Goal: Feedback & Contribution: Contribute content

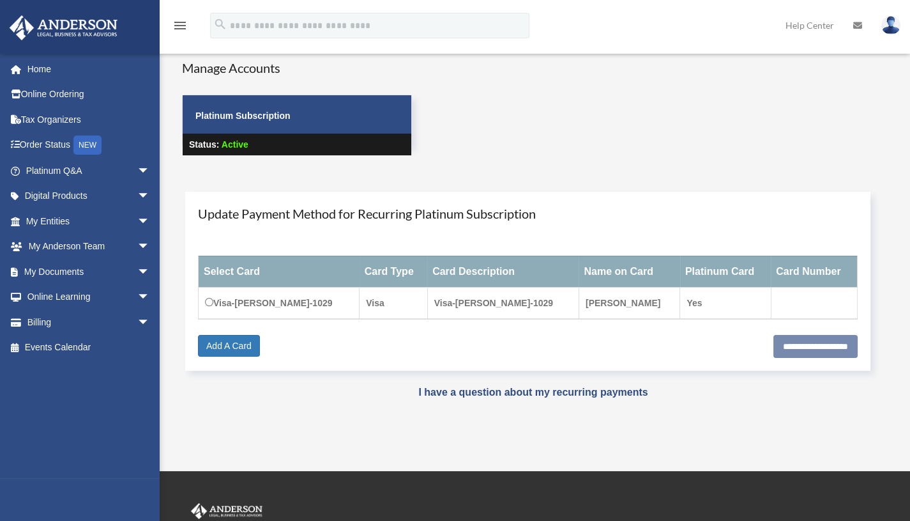
scroll to position [15, 0]
click at [79, 121] on link "Tax Organizers" at bounding box center [89, 120] width 160 height 26
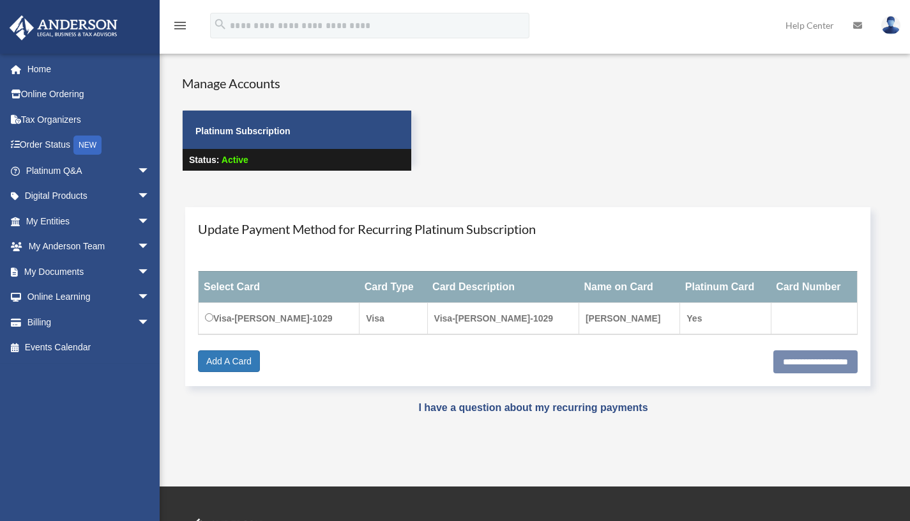
scroll to position [15, 0]
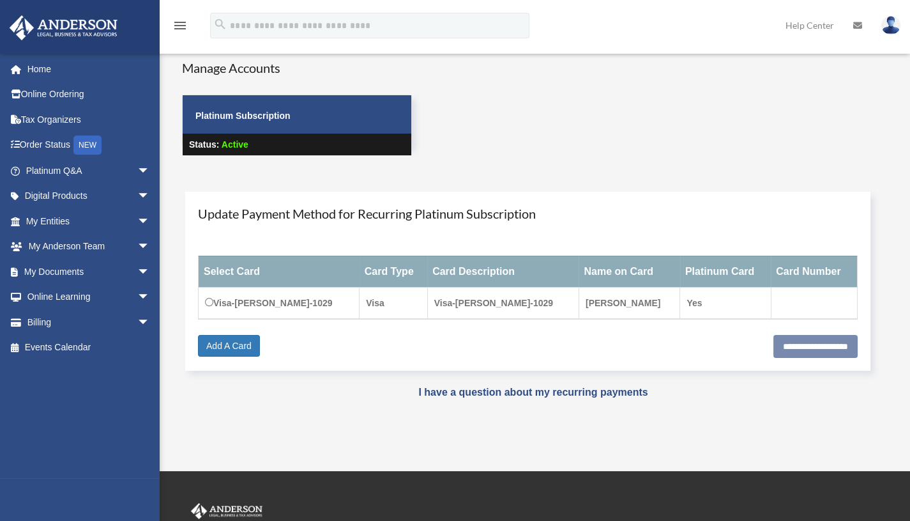
click at [69, 120] on link "Tax Organizers" at bounding box center [89, 120] width 160 height 26
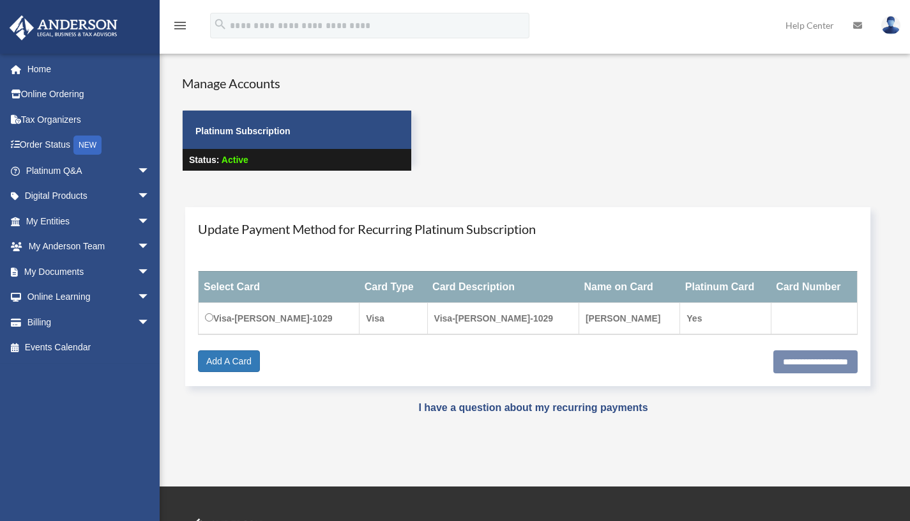
scroll to position [15, 0]
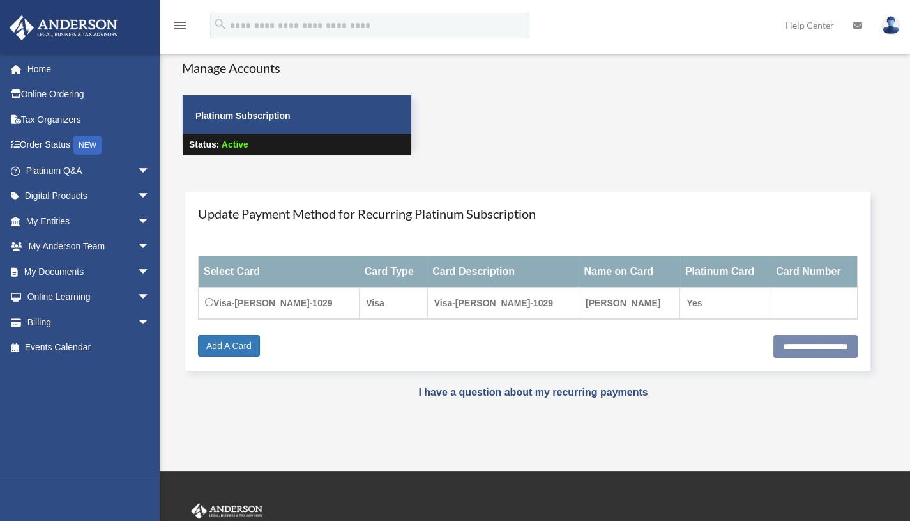
click at [137, 271] on span "arrow_drop_down" at bounding box center [150, 272] width 26 height 26
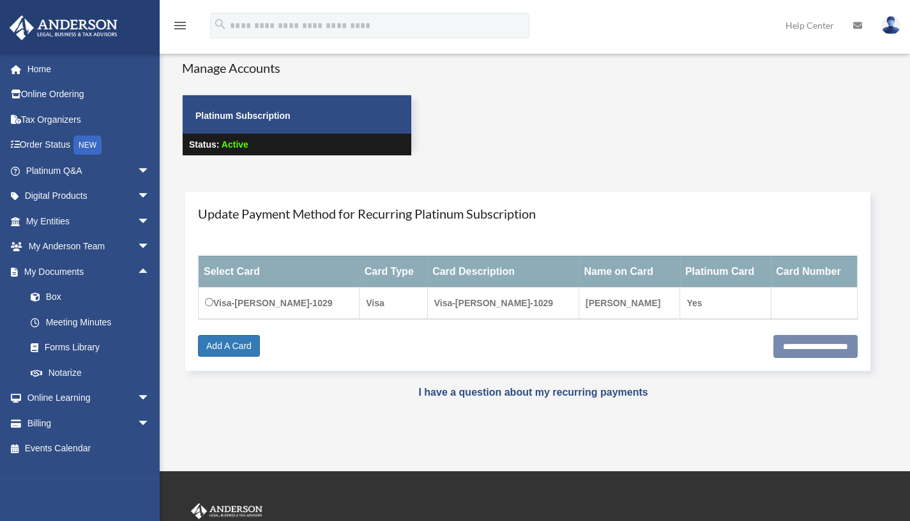
click at [112, 291] on link "Box" at bounding box center [93, 297] width 151 height 26
click at [65, 301] on link "Box" at bounding box center [93, 297] width 151 height 26
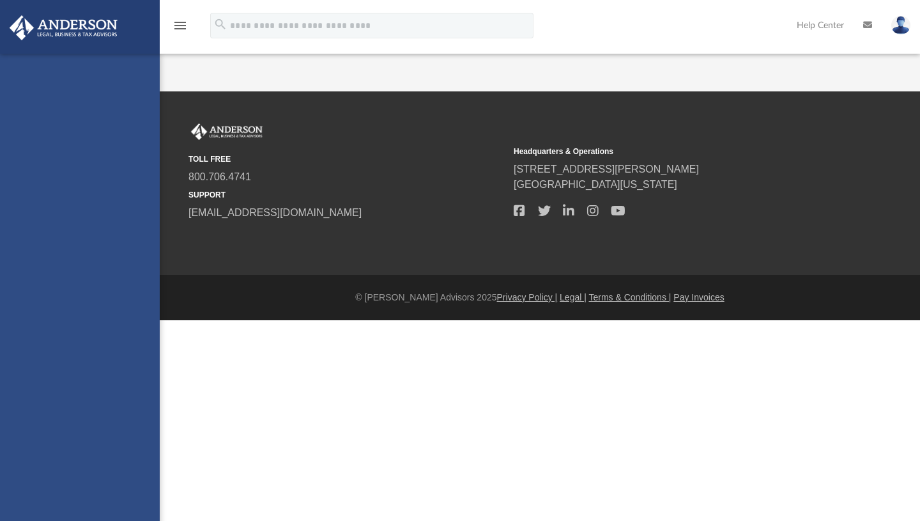
click at [47, 293] on div "[EMAIL_ADDRESS][DOMAIN_NAME] Sign Out [EMAIL_ADDRESS][DOMAIN_NAME] Home Online …" at bounding box center [80, 314] width 160 height 521
click at [47, 293] on div "mhariprashad@gmail.com Sign Out mhariprashad@gmail.com Home Online Ordering Tax…" at bounding box center [80, 314] width 160 height 521
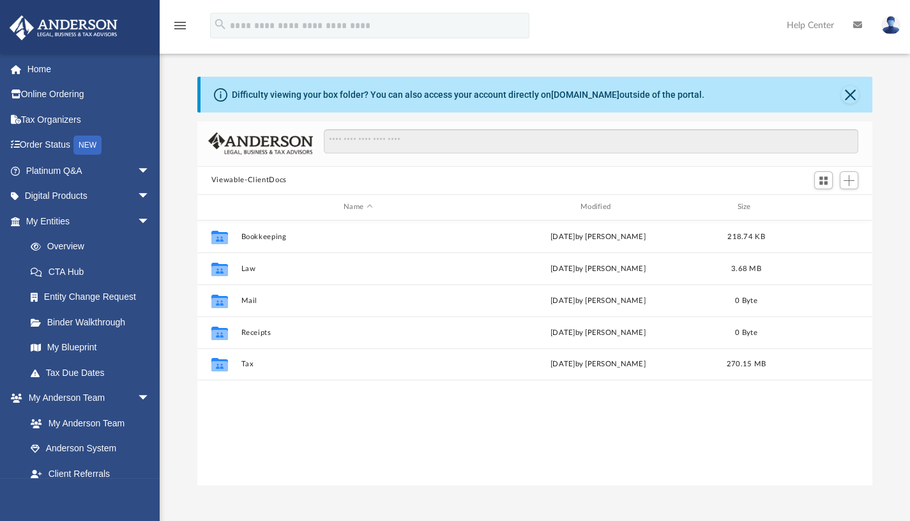
scroll to position [281, 666]
click at [850, 93] on button "Close" at bounding box center [850, 95] width 18 height 18
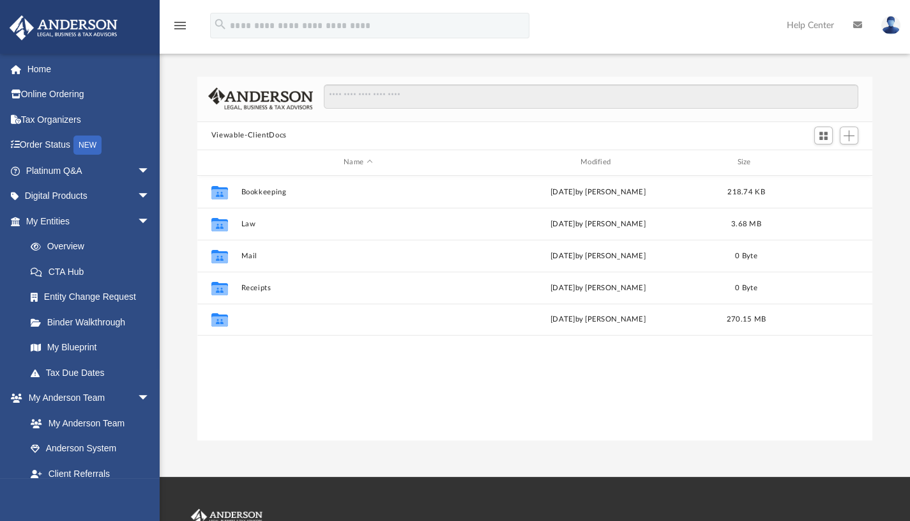
click at [244, 315] on button "Tax" at bounding box center [358, 319] width 234 height 8
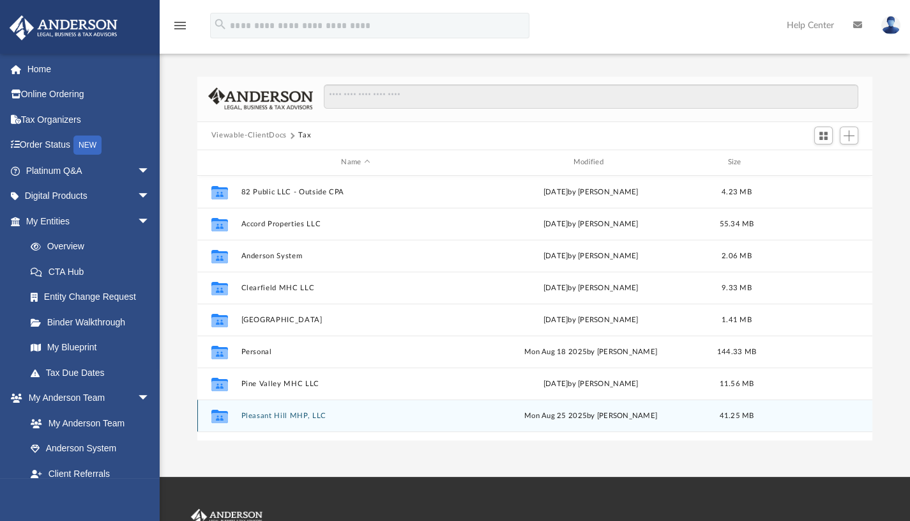
click at [220, 413] on icon "grid" at bounding box center [219, 417] width 17 height 10
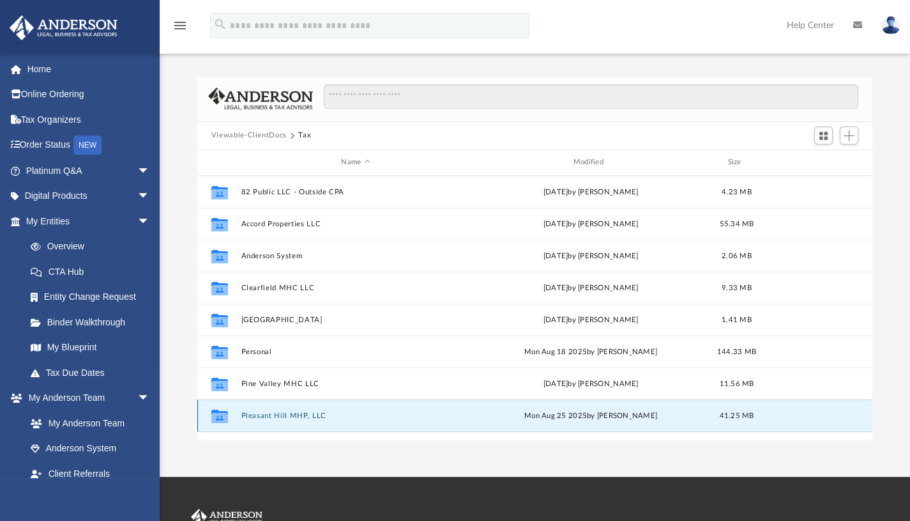
click at [220, 413] on icon "grid" at bounding box center [219, 417] width 17 height 10
click at [264, 411] on button "Pleasant Hill MHP, LLC" at bounding box center [355, 415] width 229 height 8
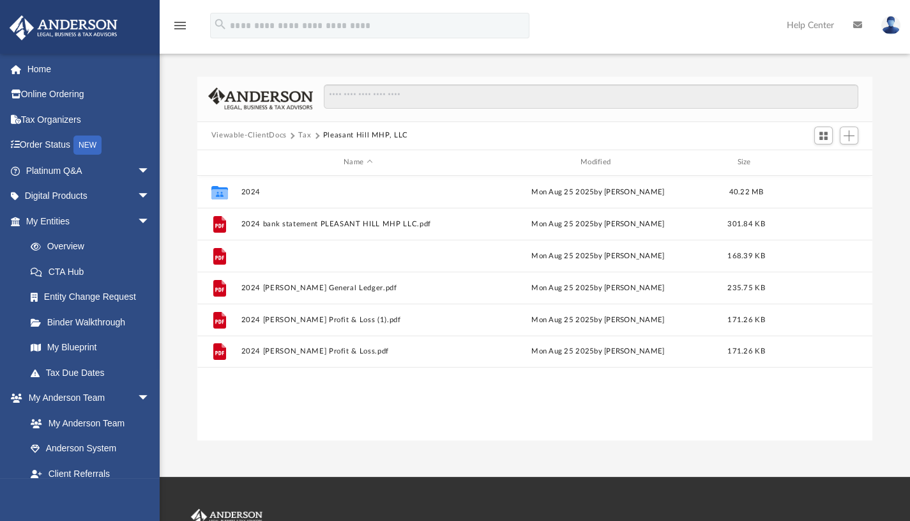
click at [294, 256] on button "2024 Plesant Hill Balance Sheet.pdf" at bounding box center [358, 255] width 234 height 8
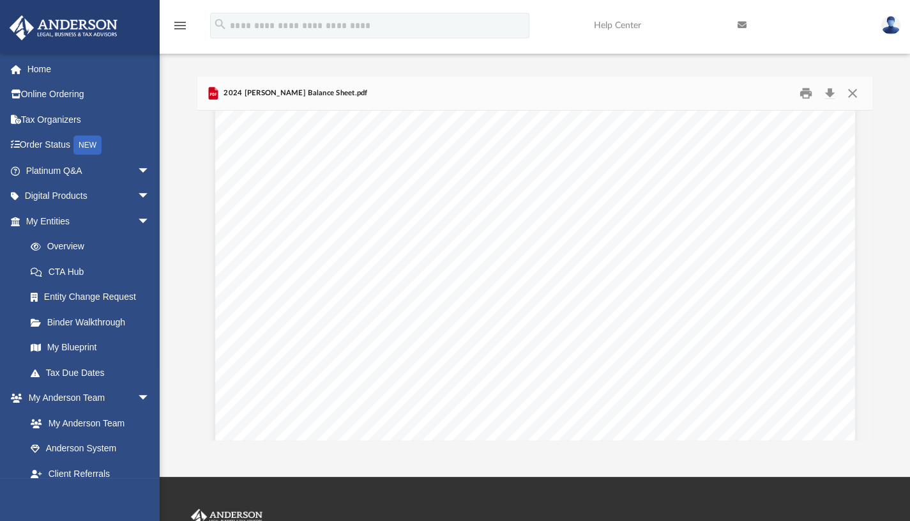
scroll to position [0, 0]
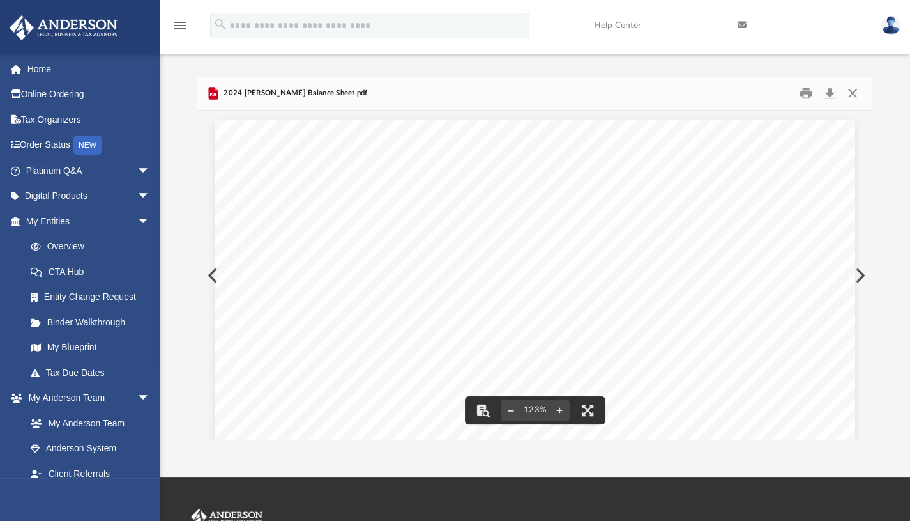
click at [862, 270] on button "Preview" at bounding box center [859, 275] width 28 height 36
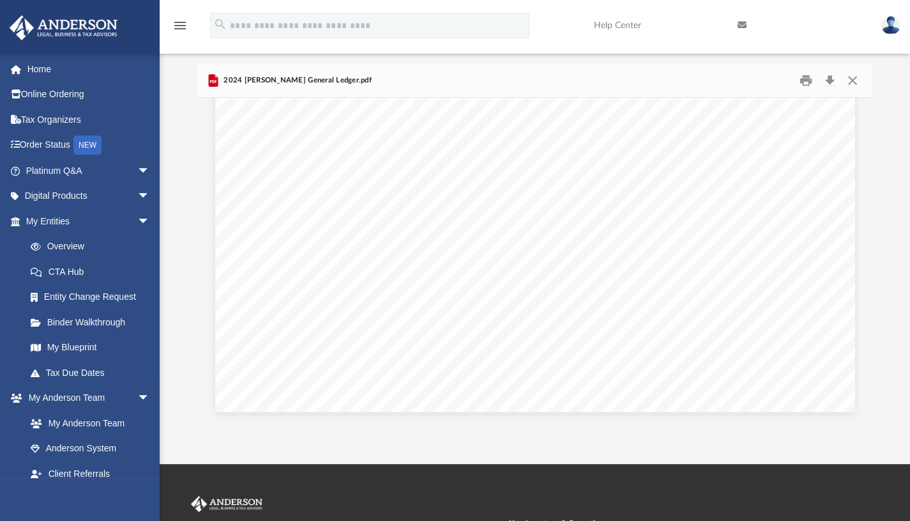
scroll to position [524, 0]
drag, startPoint x: 698, startPoint y: 334, endPoint x: 642, endPoint y: 187, distance: 157.7
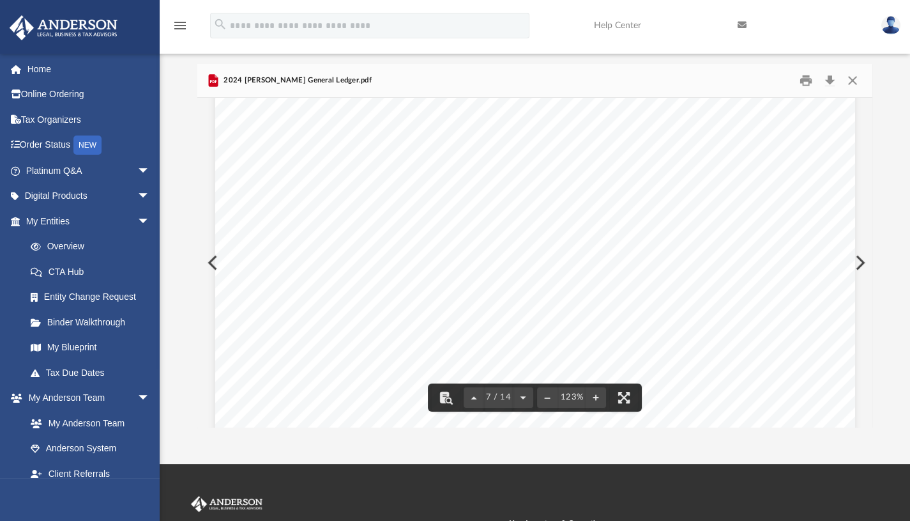
scroll to position [5233, 0]
click at [720, 161] on div "Type Date Num Name Memo Split Original Amount taxes General Journal 12/23/2024 …" at bounding box center [535, 373] width 640 height 828
click at [625, 395] on button "File preview" at bounding box center [624, 397] width 28 height 28
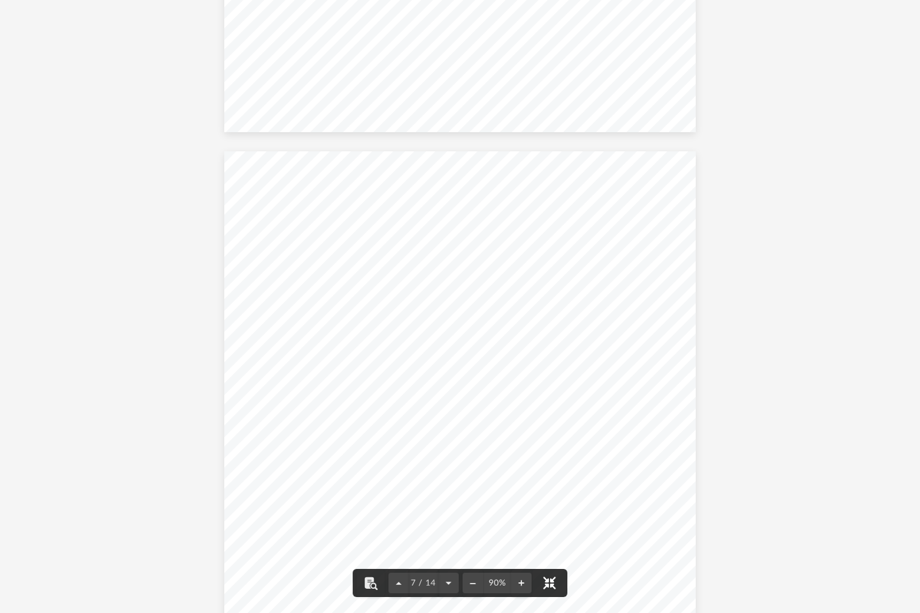
scroll to position [3633, 0]
click at [673, 406] on div "Type Date Num Name Memo Split Original Amount taxes General Journal 12/23/2024 …" at bounding box center [459, 457] width 471 height 610
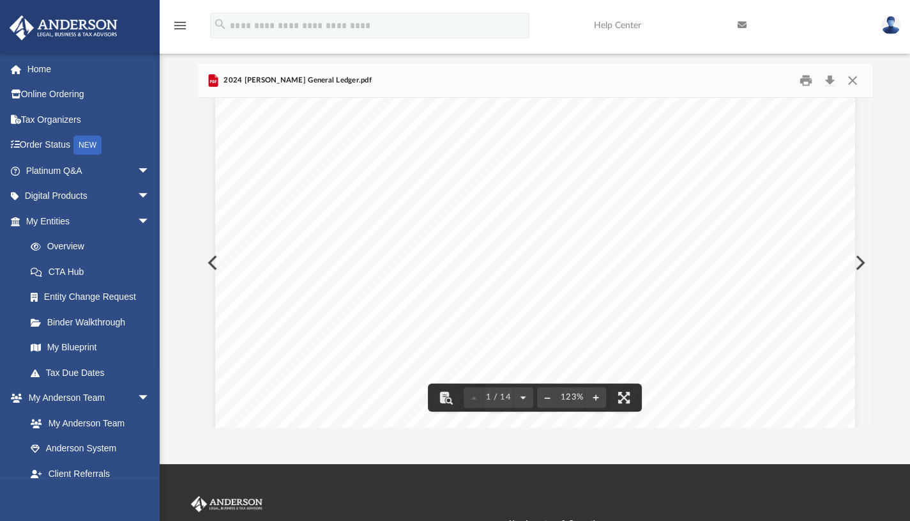
scroll to position [0, 0]
click at [208, 262] on button "Preview" at bounding box center [211, 263] width 28 height 36
click at [215, 261] on div "Dec 31, 24 Dec 31, 23 ASSETS Fixed Assets Furniture and Equipment 64.00 0.00 Wa…" at bounding box center [535, 521] width 640 height 828
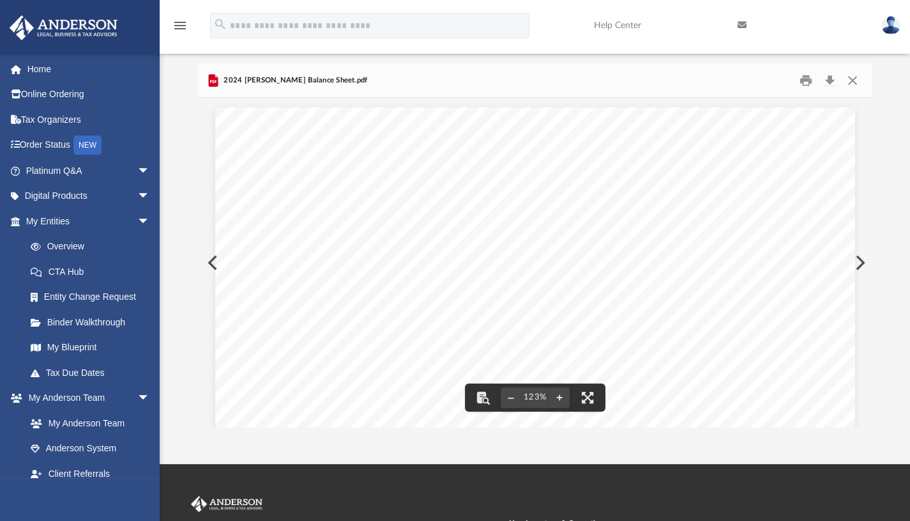
click at [215, 259] on div "Dec 31, 24 Dec 31, 23 ASSETS Fixed Assets Furniture and Equipment 64.00 0.00 Wa…" at bounding box center [535, 521] width 640 height 828
click at [858, 260] on button "Preview" at bounding box center [859, 263] width 28 height 36
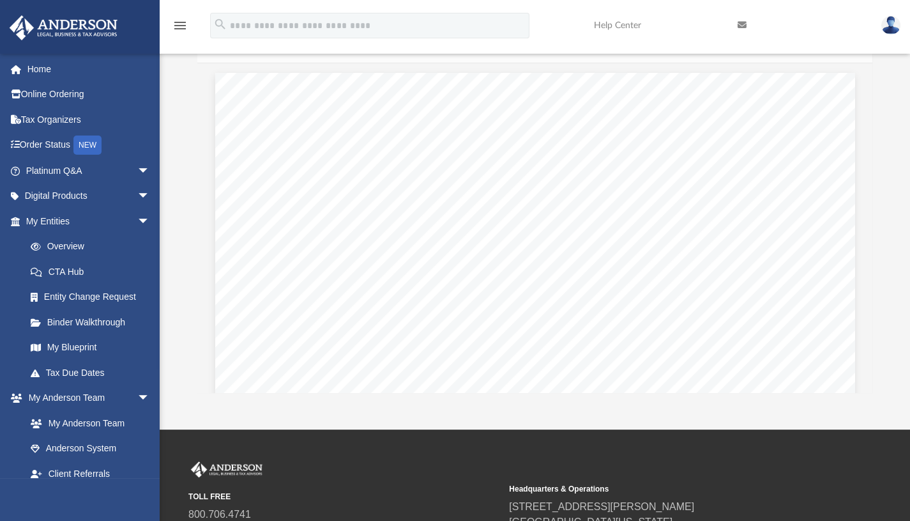
scroll to position [45, 0]
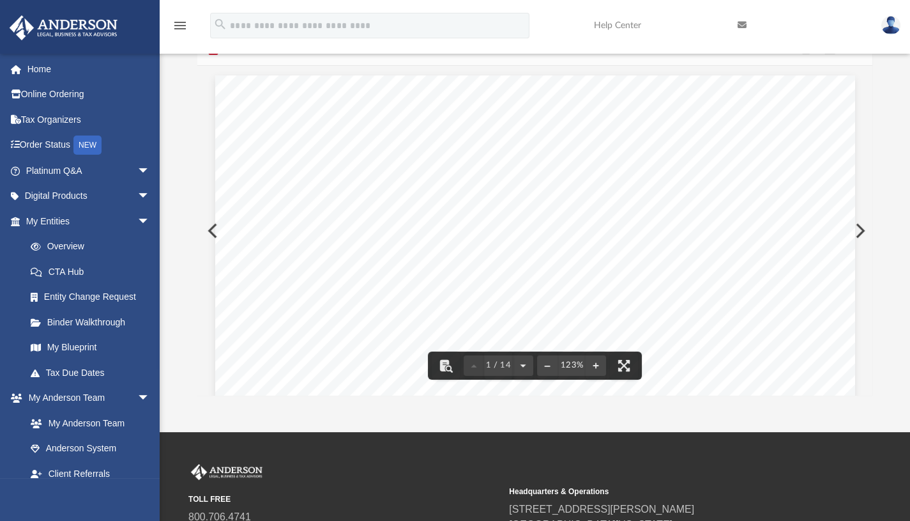
click at [858, 225] on button "Preview" at bounding box center [859, 231] width 28 height 36
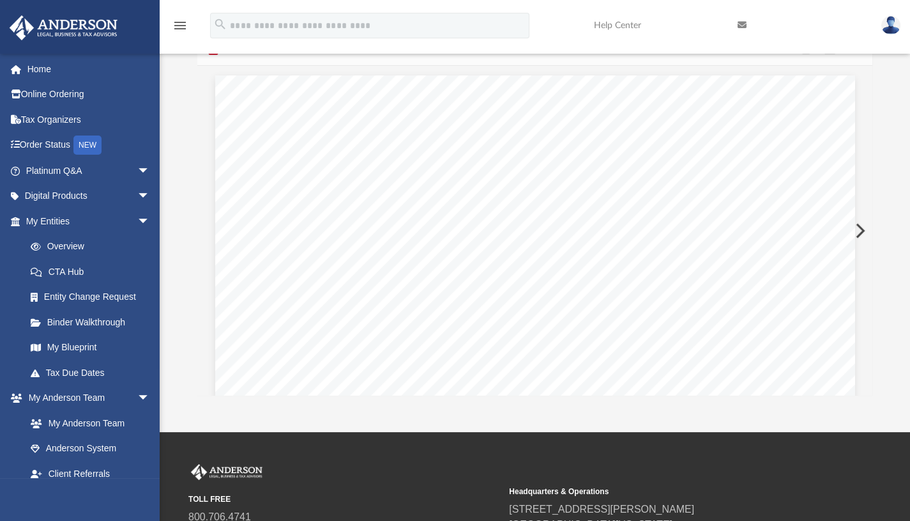
click at [858, 225] on button "Preview" at bounding box center [859, 231] width 28 height 36
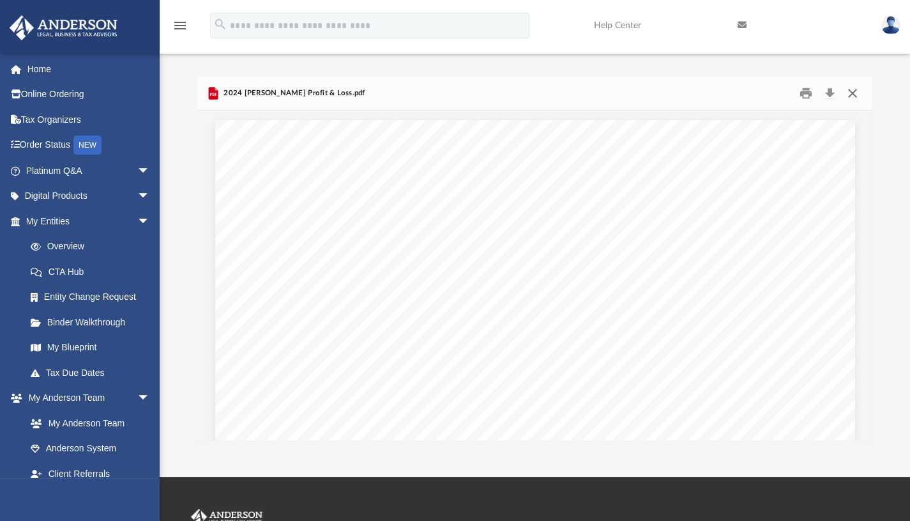
click at [851, 88] on button "Close" at bounding box center [852, 93] width 23 height 20
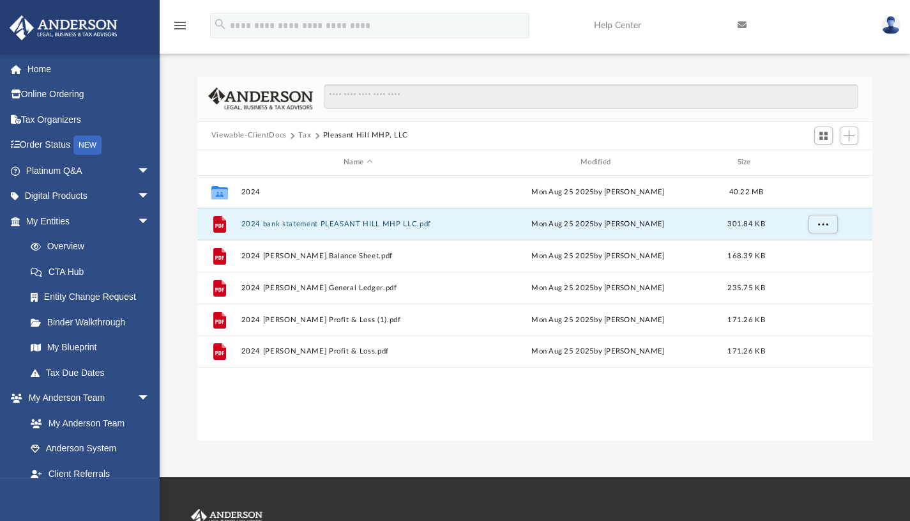
click at [332, 222] on button "2024 bank statement PLEASANT HILL MHP LLC.pdf" at bounding box center [358, 223] width 234 height 8
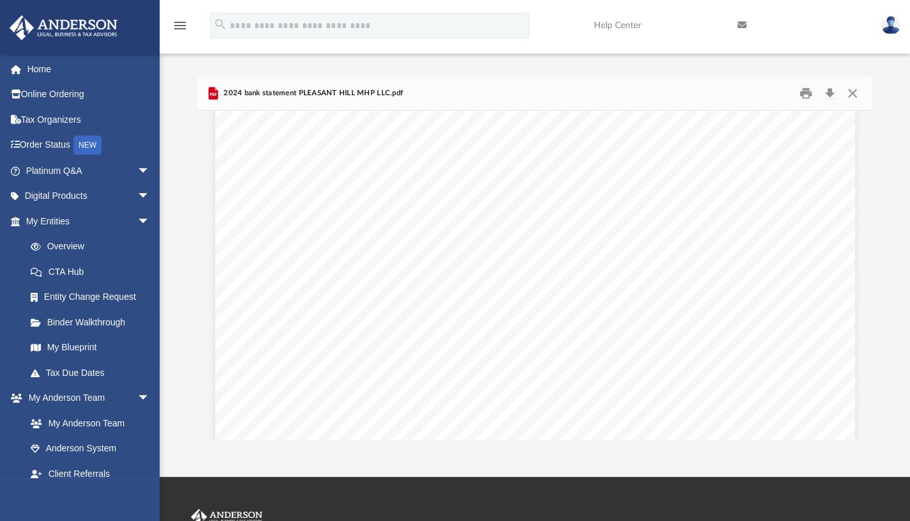
scroll to position [33, 0]
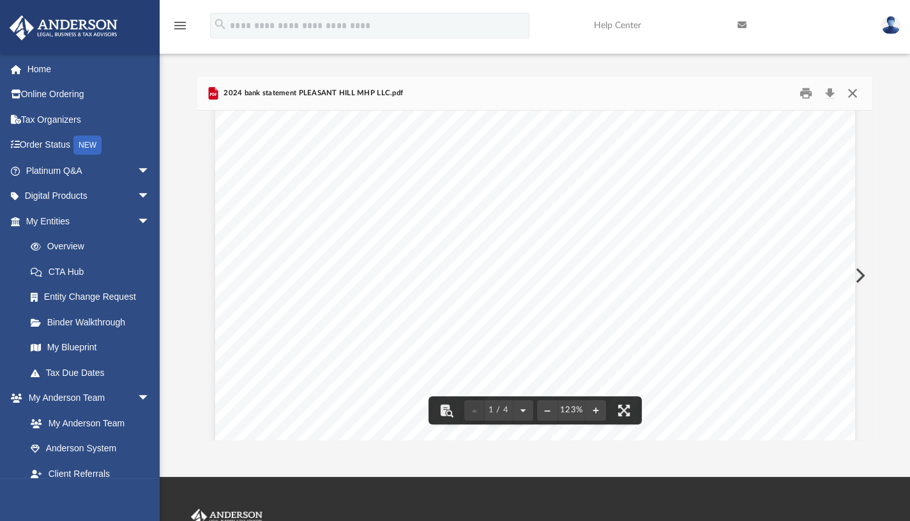
click at [856, 91] on button "Close" at bounding box center [852, 93] width 23 height 20
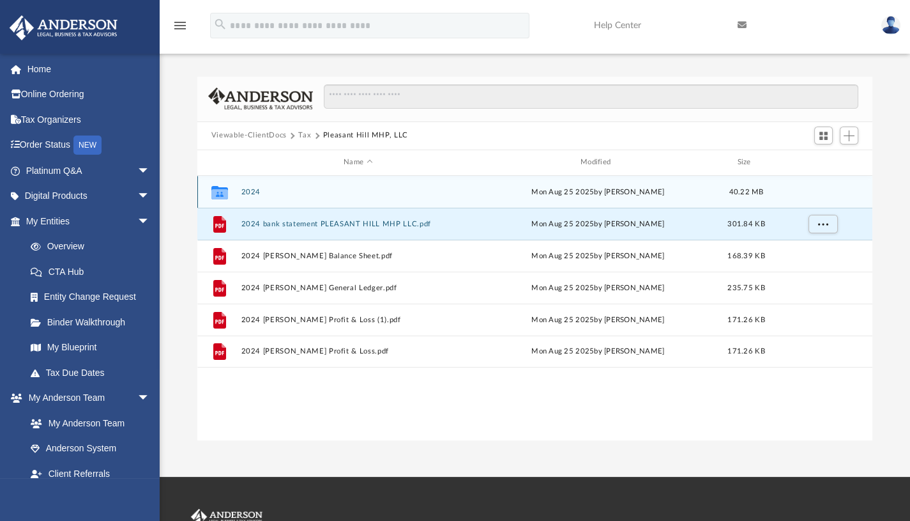
click at [353, 196] on div "Collaborated Folder 2024 Mon Aug 25 2025 by Tiffany Smyth 40.22 MB" at bounding box center [534, 192] width 675 height 32
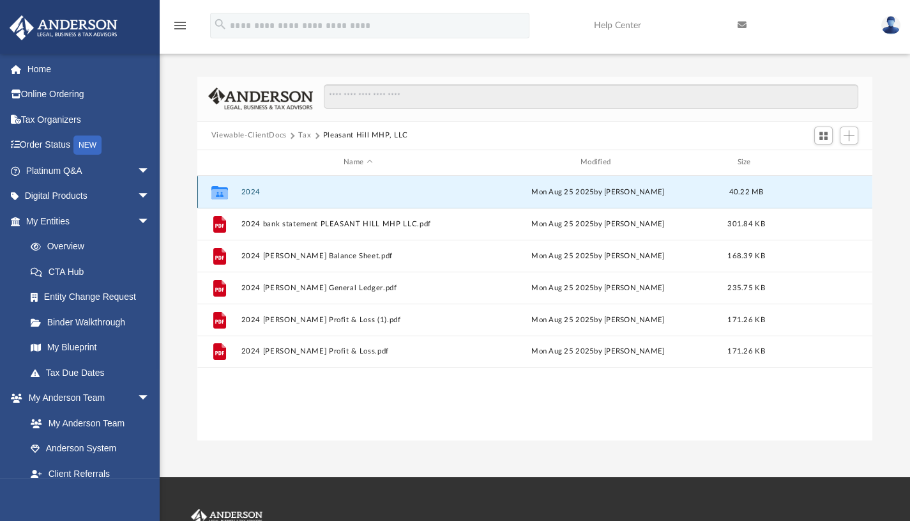
click at [353, 196] on div "Collaborated Folder 2024 Mon Aug 25 2025 by Tiffany Smyth 40.22 MB" at bounding box center [534, 192] width 675 height 32
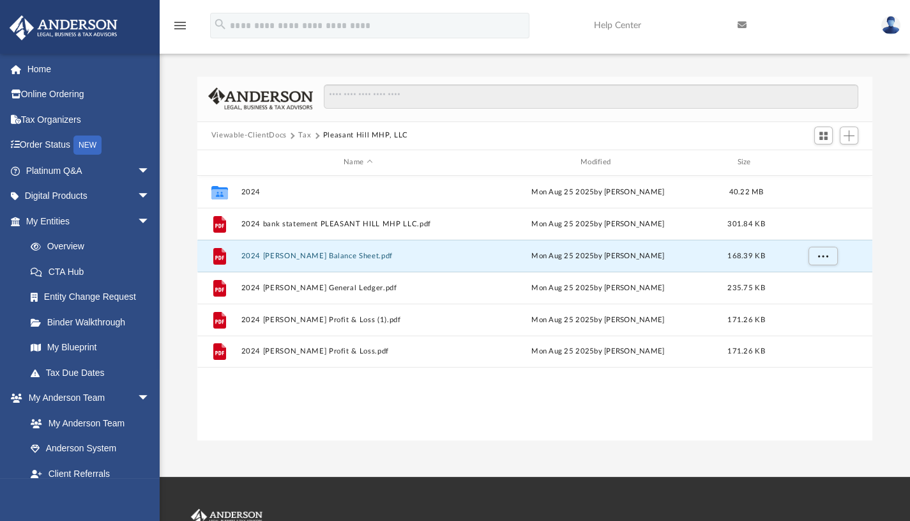
click at [332, 254] on button "2024 Plesant Hill Balance Sheet.pdf" at bounding box center [358, 255] width 234 height 8
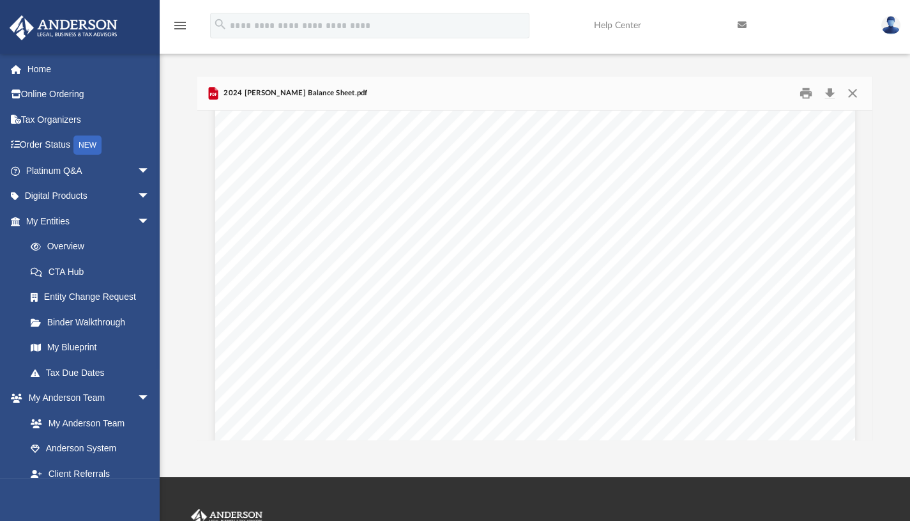
scroll to position [0, 0]
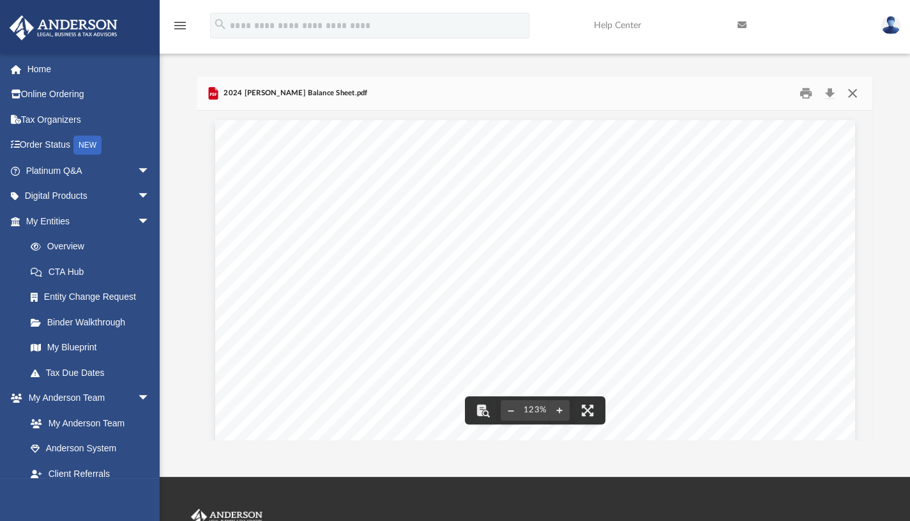
click at [847, 94] on button "Close" at bounding box center [852, 93] width 23 height 20
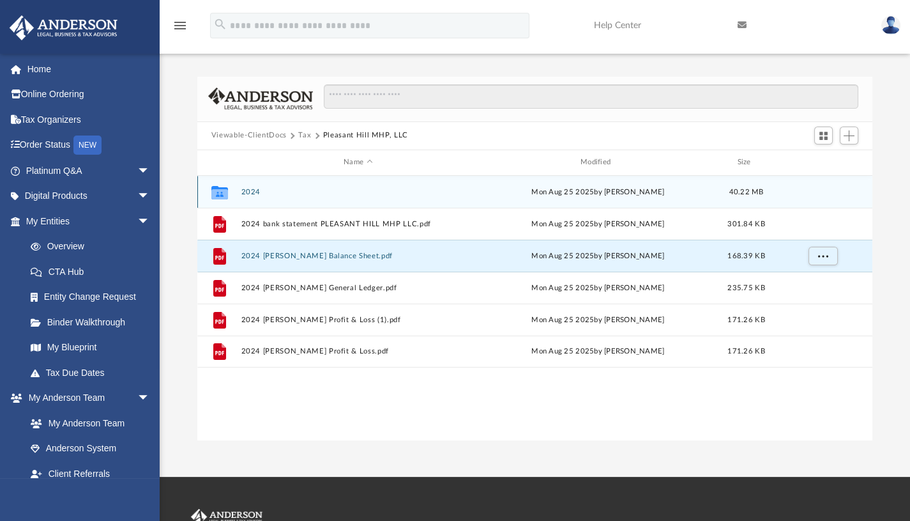
click at [364, 197] on div "Collaborated Folder 2024 Mon Aug 25 2025 by Tiffany Smyth 40.22 MB" at bounding box center [534, 192] width 675 height 32
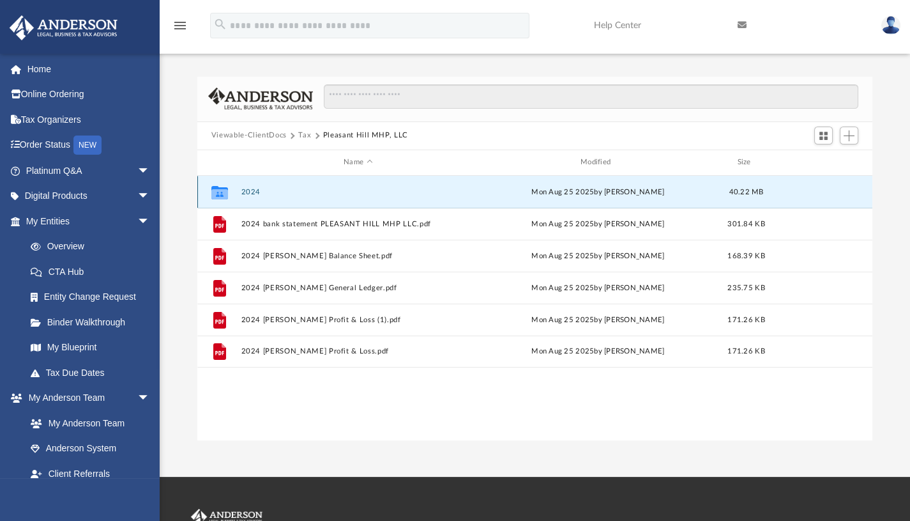
click at [364, 197] on div "Collaborated Folder 2024 Mon Aug 25 2025 by Tiffany Smyth 40.22 MB" at bounding box center [534, 192] width 675 height 32
click at [256, 191] on button "2024" at bounding box center [358, 191] width 234 height 8
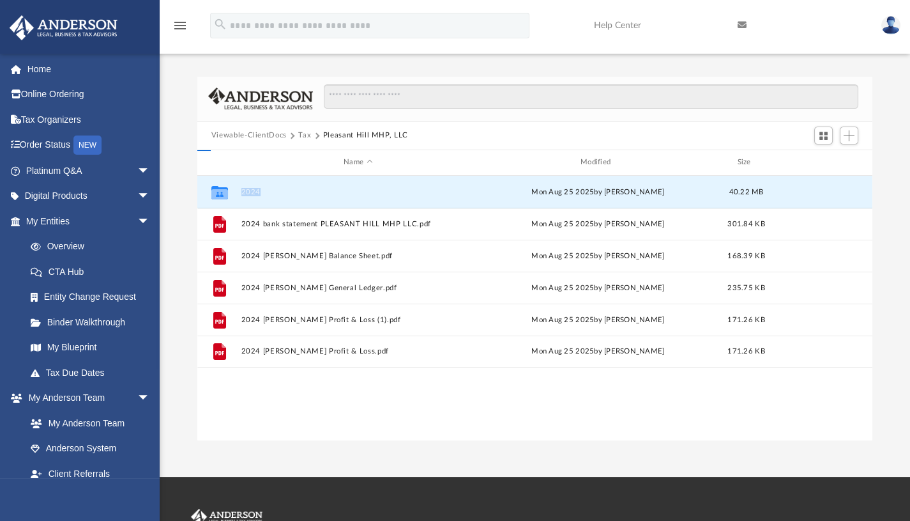
click at [256, 191] on button "2024" at bounding box center [358, 191] width 234 height 8
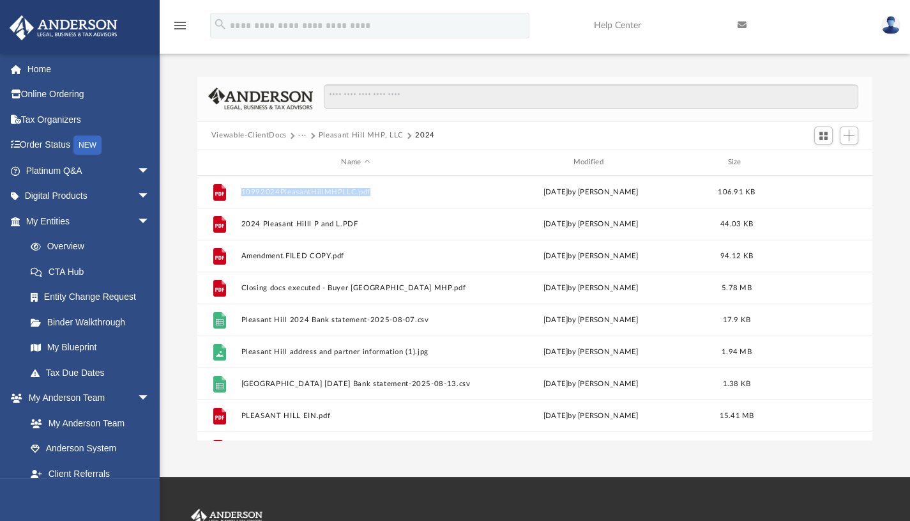
click at [256, 191] on button "10992024PleasantHillMHPLLC.pdf" at bounding box center [355, 191] width 229 height 8
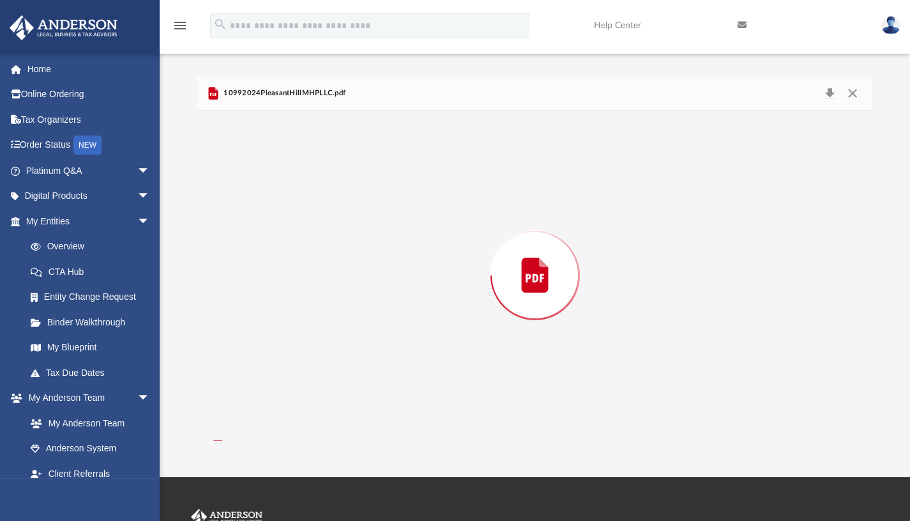
click at [256, 191] on div "Preview" at bounding box center [535, 276] width 676 height 330
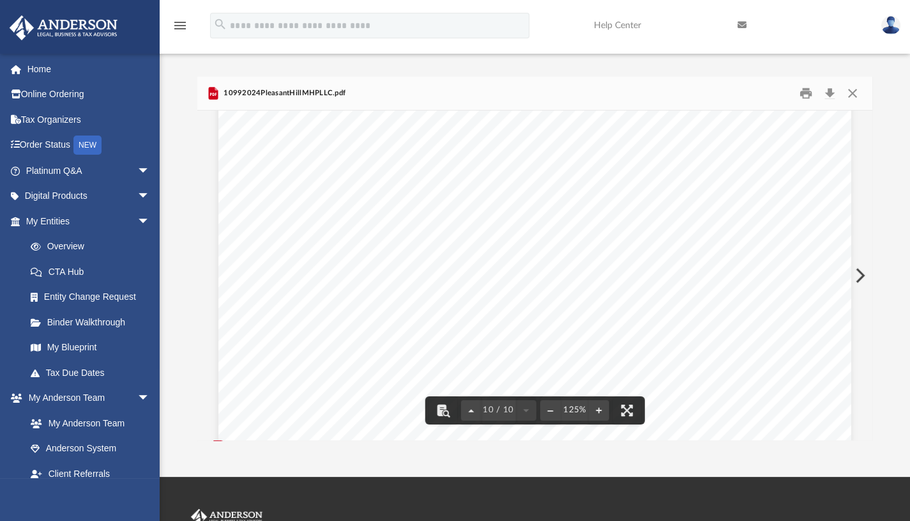
click at [863, 273] on button "Preview" at bounding box center [859, 275] width 28 height 36
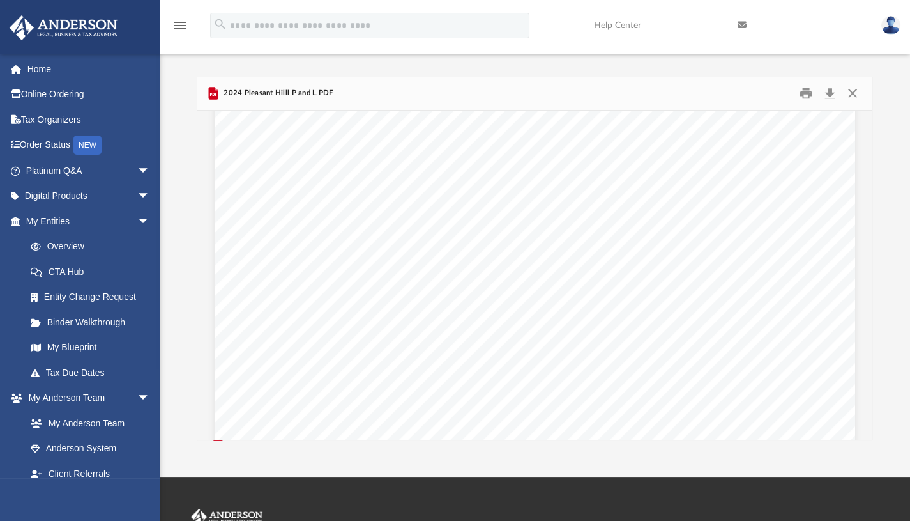
click at [804, 330] on div "Page 1" at bounding box center [535, 414] width 640 height 828
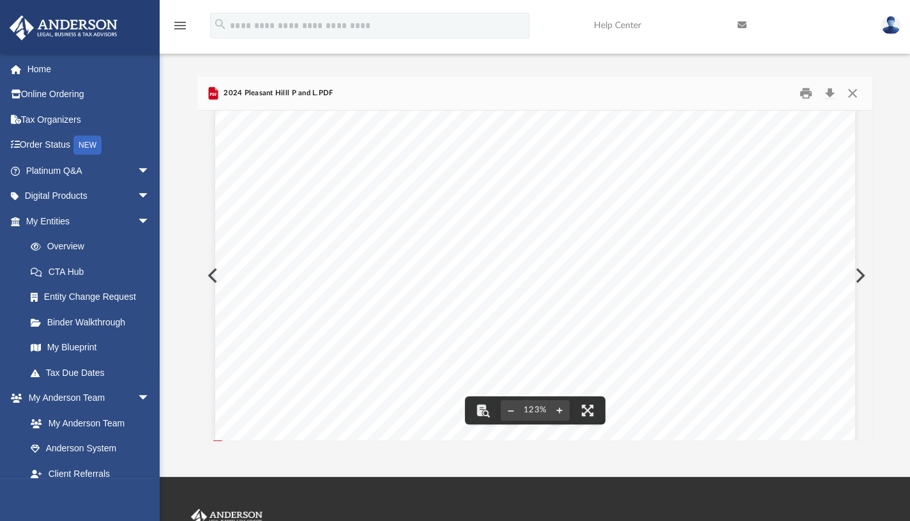
click at [816, 271] on div "Page 1" at bounding box center [535, 414] width 640 height 828
click at [607, 247] on div "Page 1" at bounding box center [535, 506] width 640 height 828
drag, startPoint x: 236, startPoint y: 122, endPoint x: 353, endPoint y: 154, distance: 120.6
click at [353, 154] on div "Page 1" at bounding box center [535, 506] width 640 height 828
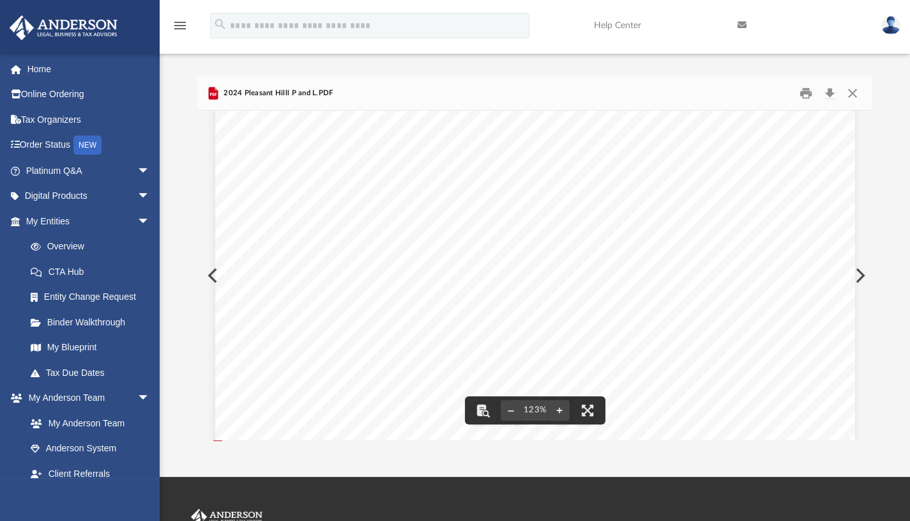
click at [306, 142] on div "Page 1" at bounding box center [535, 506] width 640 height 828
drag, startPoint x: 302, startPoint y: 135, endPoint x: 549, endPoint y: 388, distance: 352.8
click at [549, 388] on div "Page 1" at bounding box center [535, 506] width 640 height 828
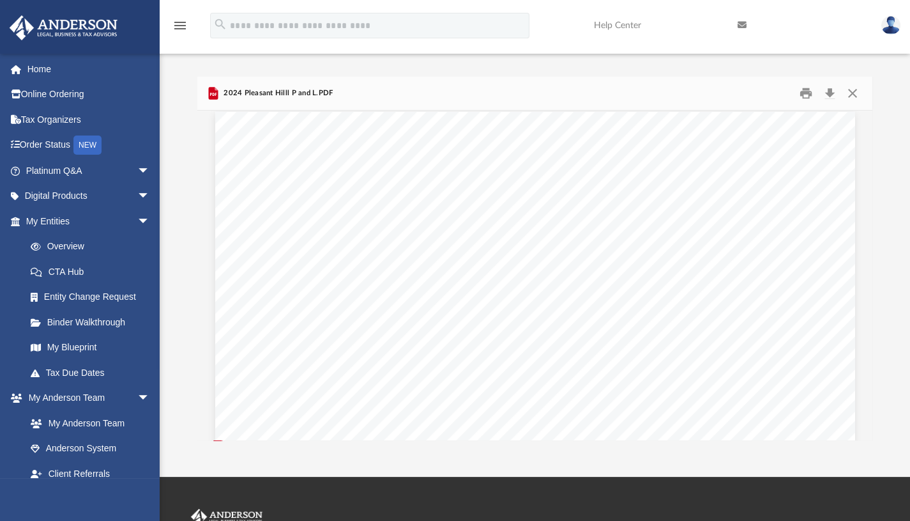
scroll to position [0, 0]
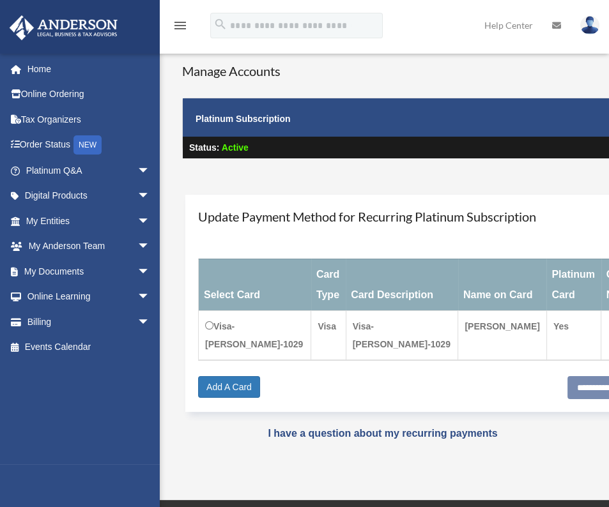
click at [137, 277] on span "arrow_drop_down" at bounding box center [150, 272] width 26 height 26
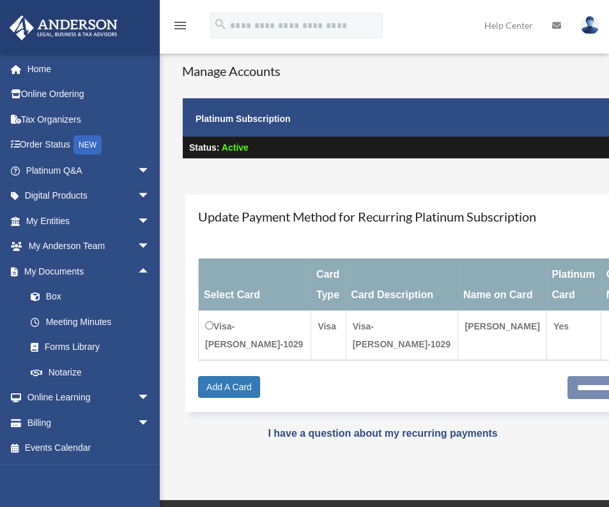
click at [134, 294] on link "Box" at bounding box center [93, 297] width 151 height 26
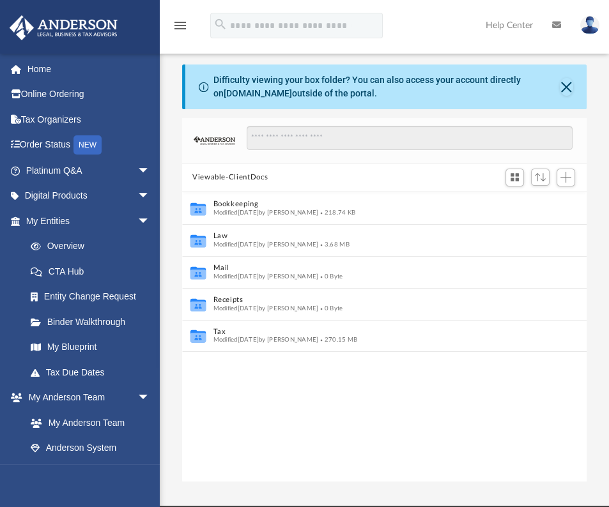
scroll to position [281, 394]
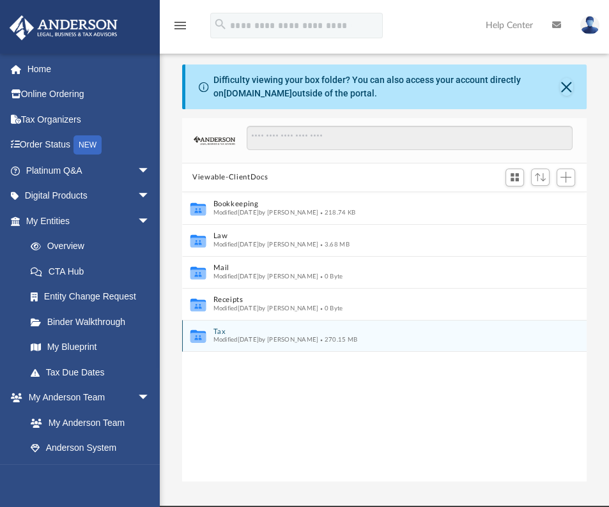
click at [212, 337] on div "Collaborated Folder Tax Modified [DATE] by [PERSON_NAME] 270.15 MB" at bounding box center [384, 336] width 404 height 32
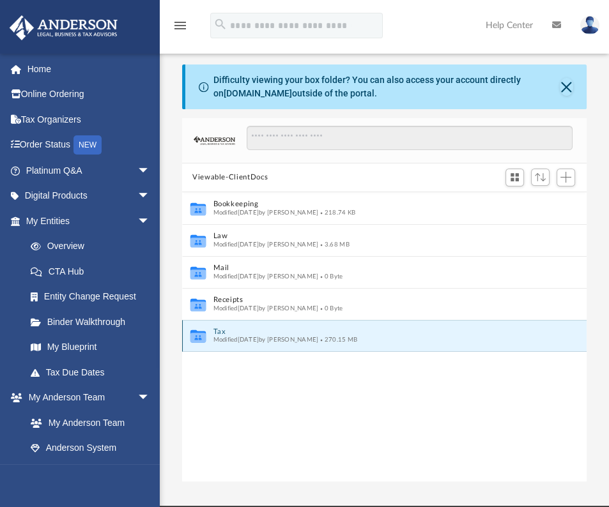
click at [224, 324] on div "Collaborated Folder Tax Modified [DATE] by [PERSON_NAME] 270.15 MB" at bounding box center [384, 336] width 404 height 32
click at [221, 328] on button "Tax" at bounding box center [375, 331] width 325 height 8
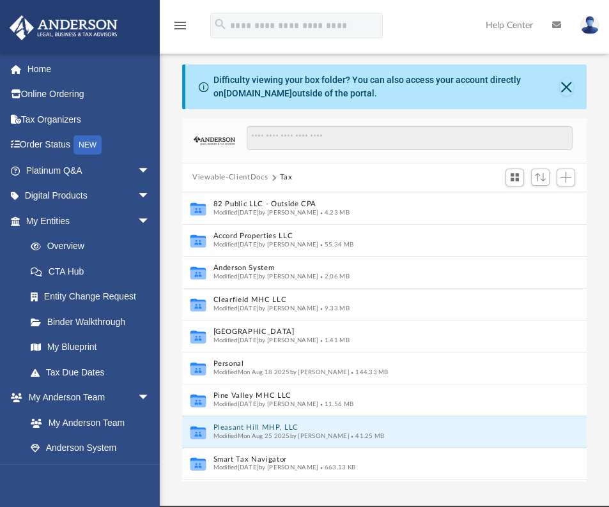
click at [254, 427] on button "Pleasant Hill MHP, LLC" at bounding box center [375, 427] width 325 height 8
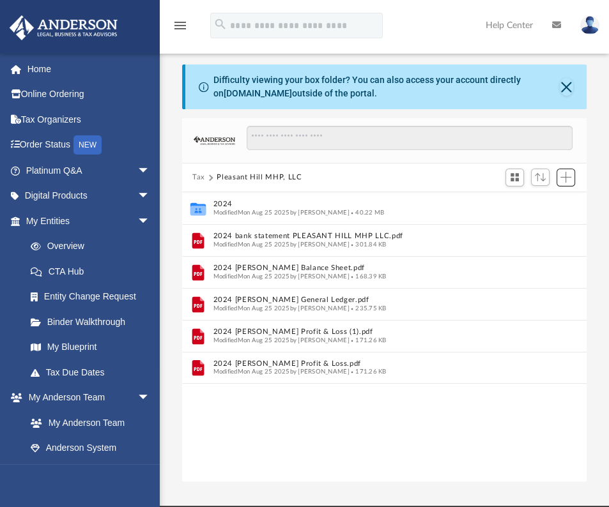
click at [570, 174] on span "Add" at bounding box center [565, 177] width 11 height 11
click at [542, 200] on li "Upload" at bounding box center [547, 201] width 41 height 13
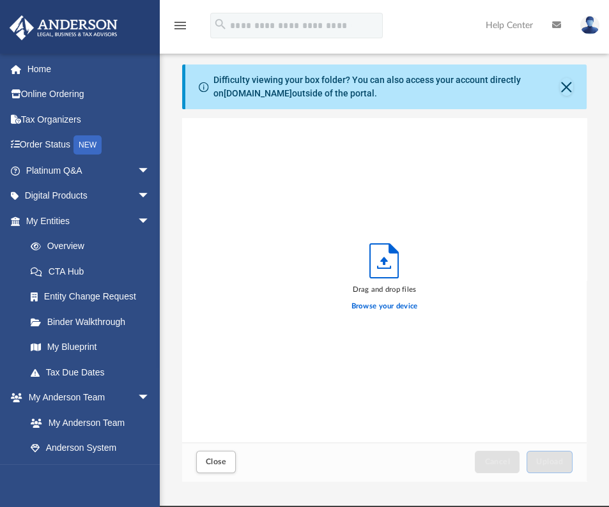
scroll to position [314, 394]
click at [409, 306] on label "Browse your device" at bounding box center [384, 306] width 66 height 11
click at [0, 0] on input "Browse your device" at bounding box center [0, 0] width 0 height 0
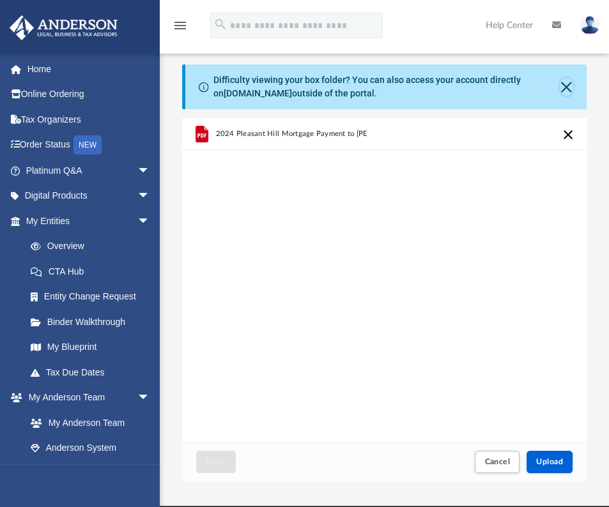
click at [567, 83] on button "Close" at bounding box center [566, 87] width 13 height 18
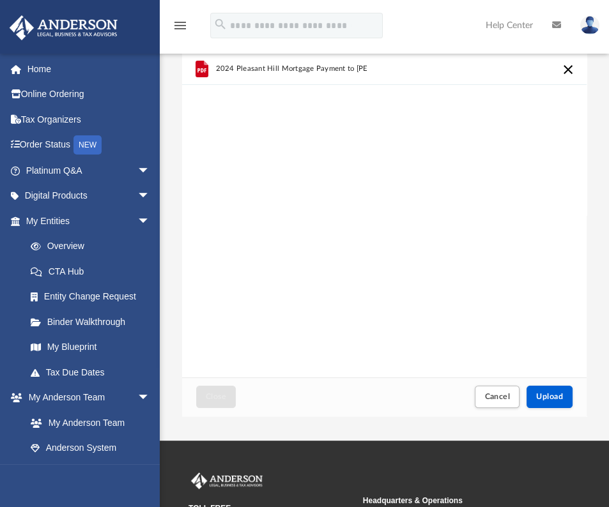
scroll to position [0, 0]
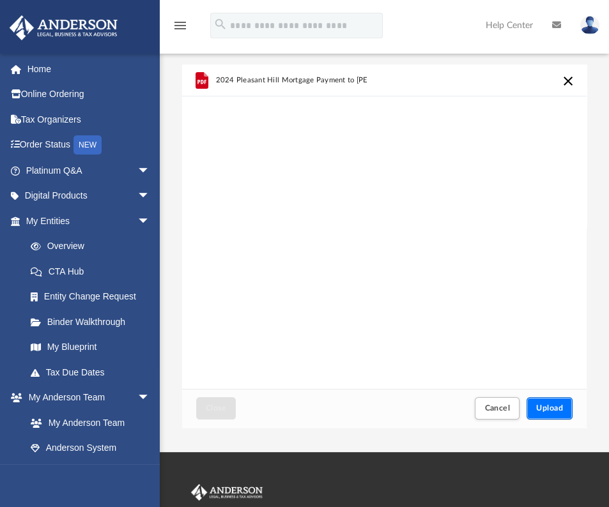
drag, startPoint x: 553, startPoint y: 415, endPoint x: 560, endPoint y: 337, distance: 78.2
click at [560, 337] on div "2024 Pleasant Hill Mortgage Payment to bruce fair.pdf Drag and drop files Brows…" at bounding box center [384, 246] width 404 height 363
click at [547, 410] on span "Upload" at bounding box center [549, 408] width 27 height 8
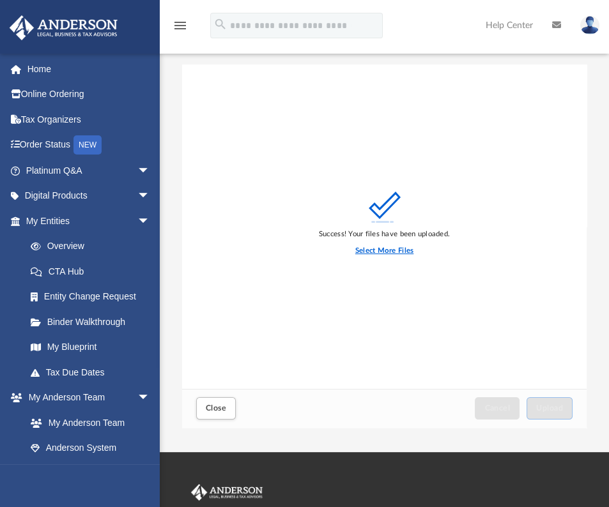
click at [390, 251] on label "Select More Files" at bounding box center [384, 250] width 58 height 11
click at [0, 0] on input "Select More Files" at bounding box center [0, 0] width 0 height 0
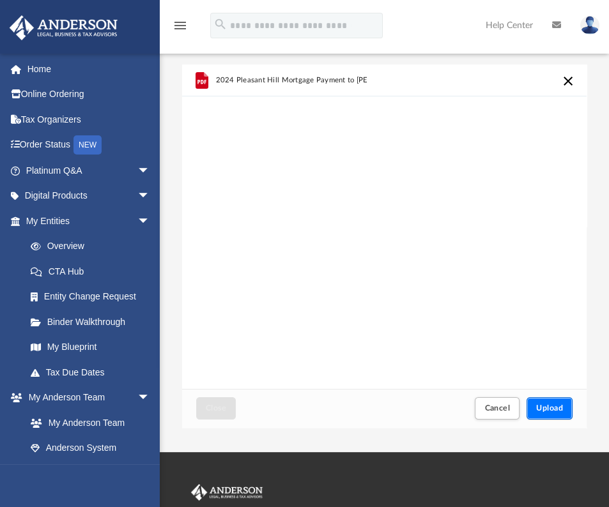
click at [557, 405] on span "Upload" at bounding box center [549, 408] width 27 height 8
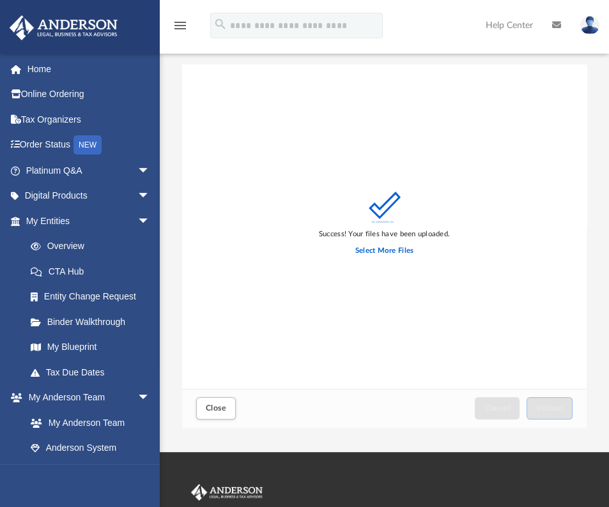
click at [400, 161] on div "Success! Your files have been uploaded. Select More Files" at bounding box center [384, 227] width 404 height 324
